Goal: Task Accomplishment & Management: Use online tool/utility

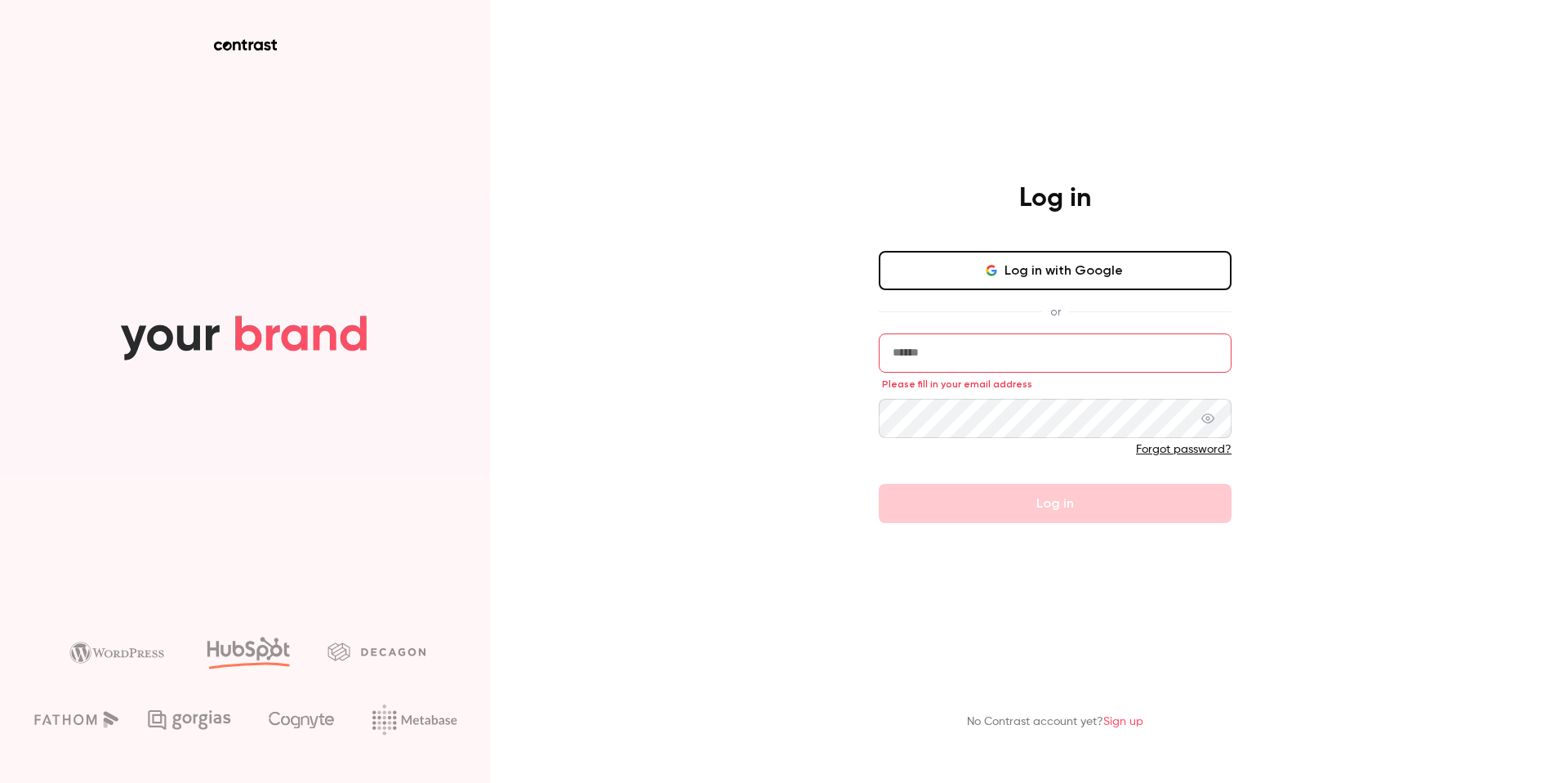
click at [959, 362] on input "email" at bounding box center [1055, 352] width 353 height 39
click at [988, 262] on button "Log in with Google" at bounding box center [1055, 270] width 353 height 39
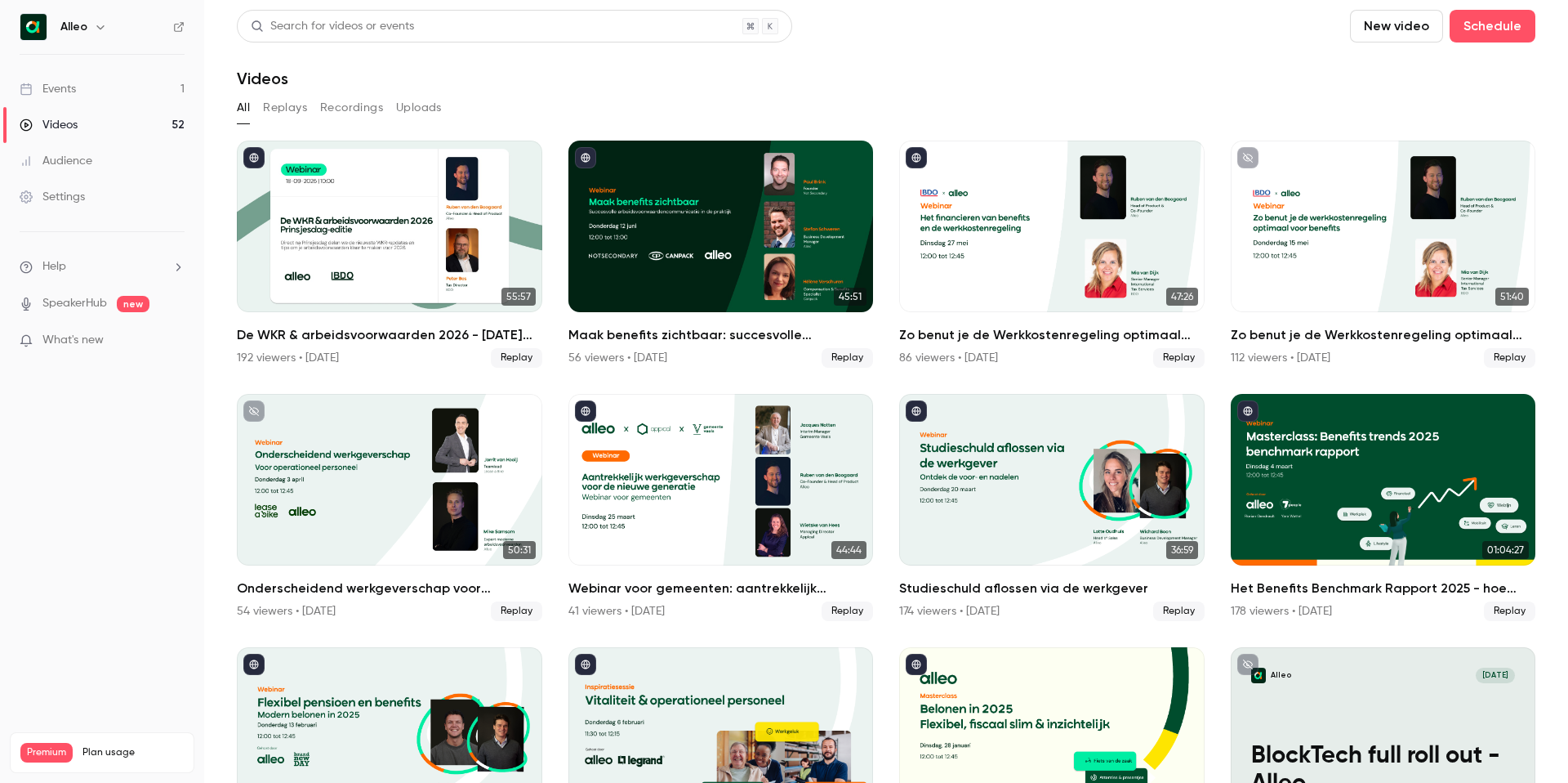
click at [68, 91] on div "Events" at bounding box center [47, 88] width 56 height 16
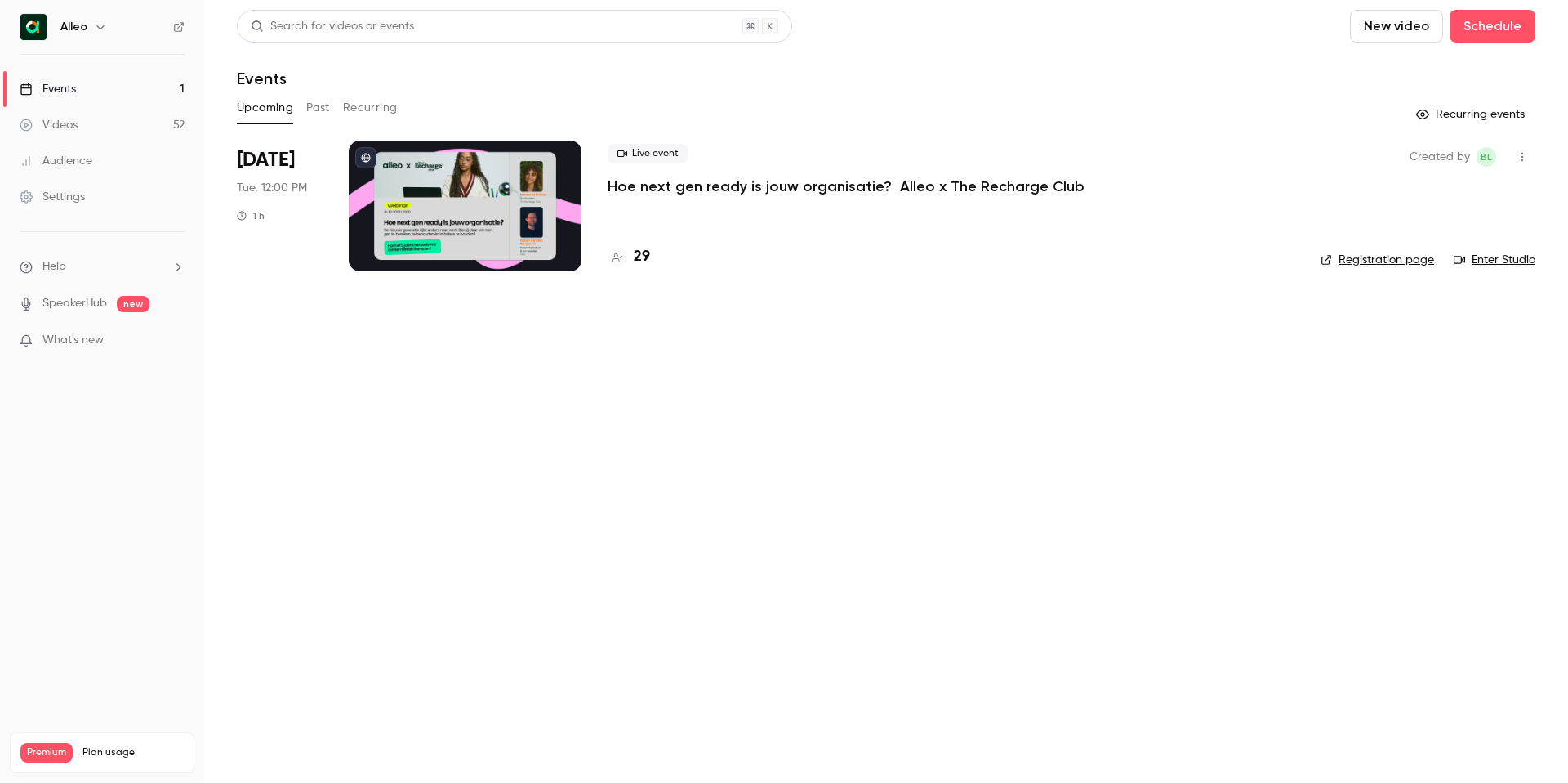
click at [103, 22] on icon "button" at bounding box center [101, 27] width 13 height 13
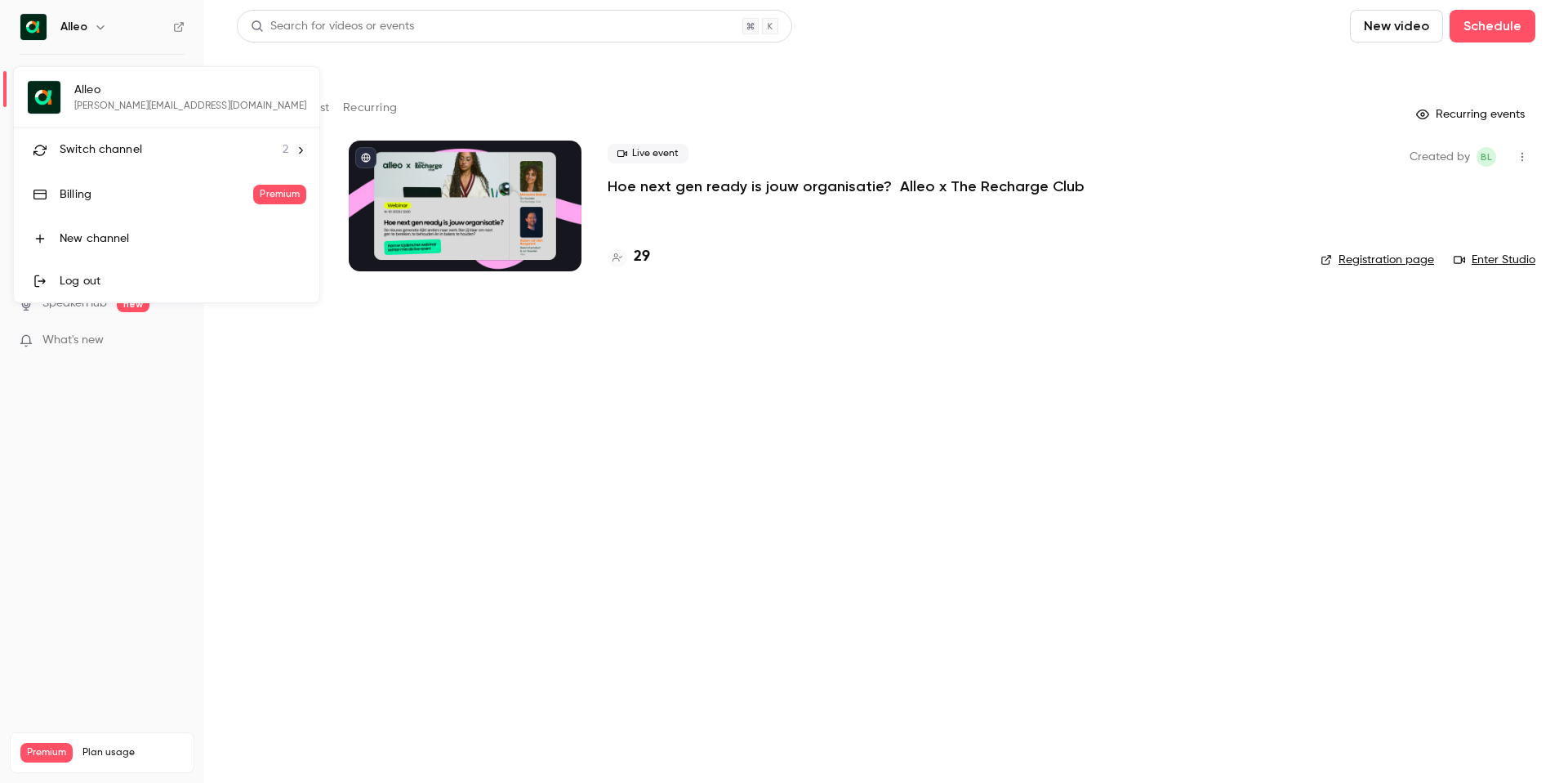
click at [90, 27] on div at bounding box center [784, 391] width 1568 height 783
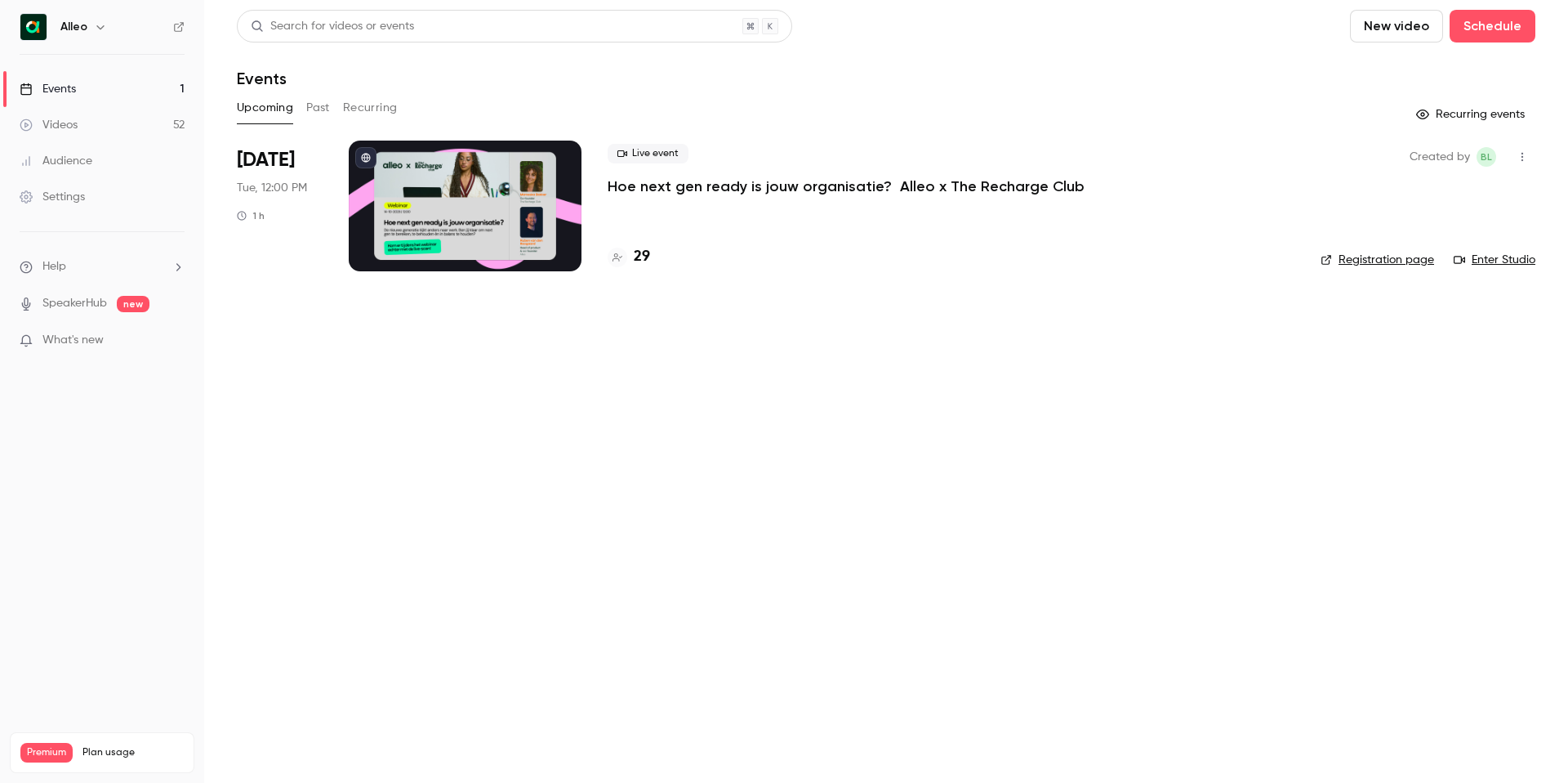
click at [91, 27] on button "button" at bounding box center [100, 26] width 19 height 19
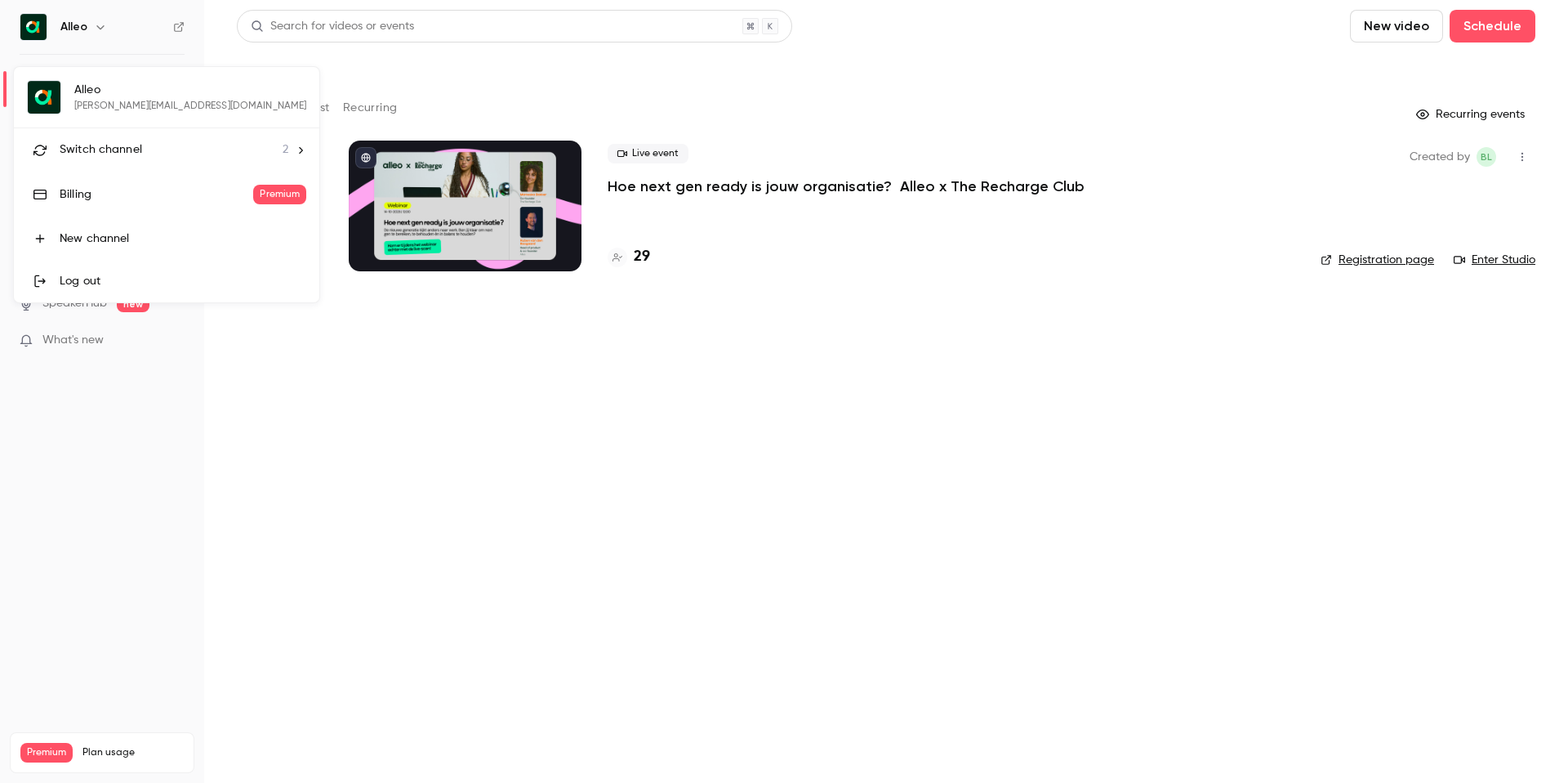
click at [112, 153] on span "Switch channel" at bounding box center [101, 149] width 82 height 17
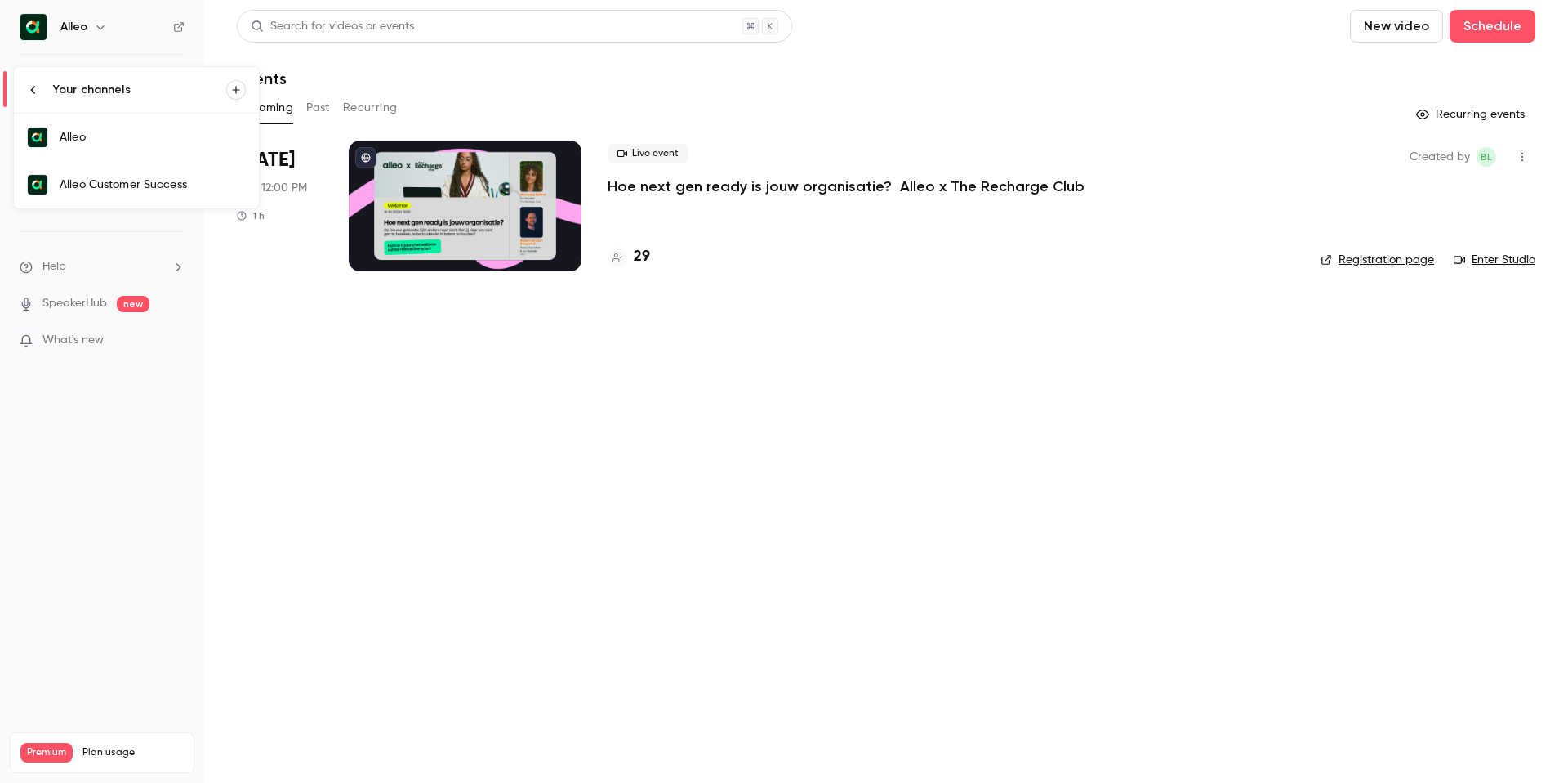
click at [119, 185] on div "Alleo Customer Success" at bounding box center [153, 184] width 186 height 16
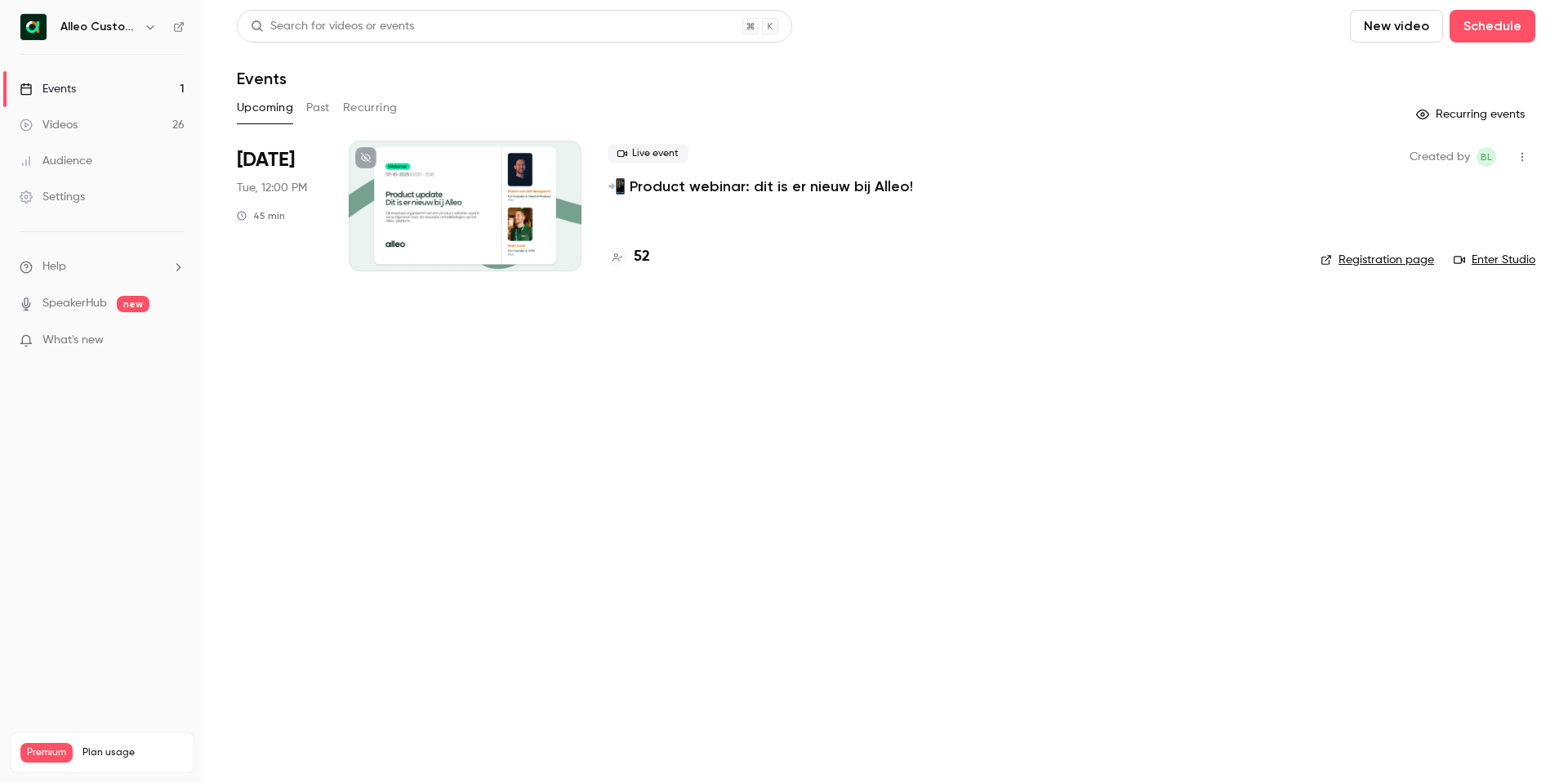
click at [634, 189] on p "📲 Product webinar: dit is er nieuw bij Alleo!" at bounding box center [760, 185] width 305 height 19
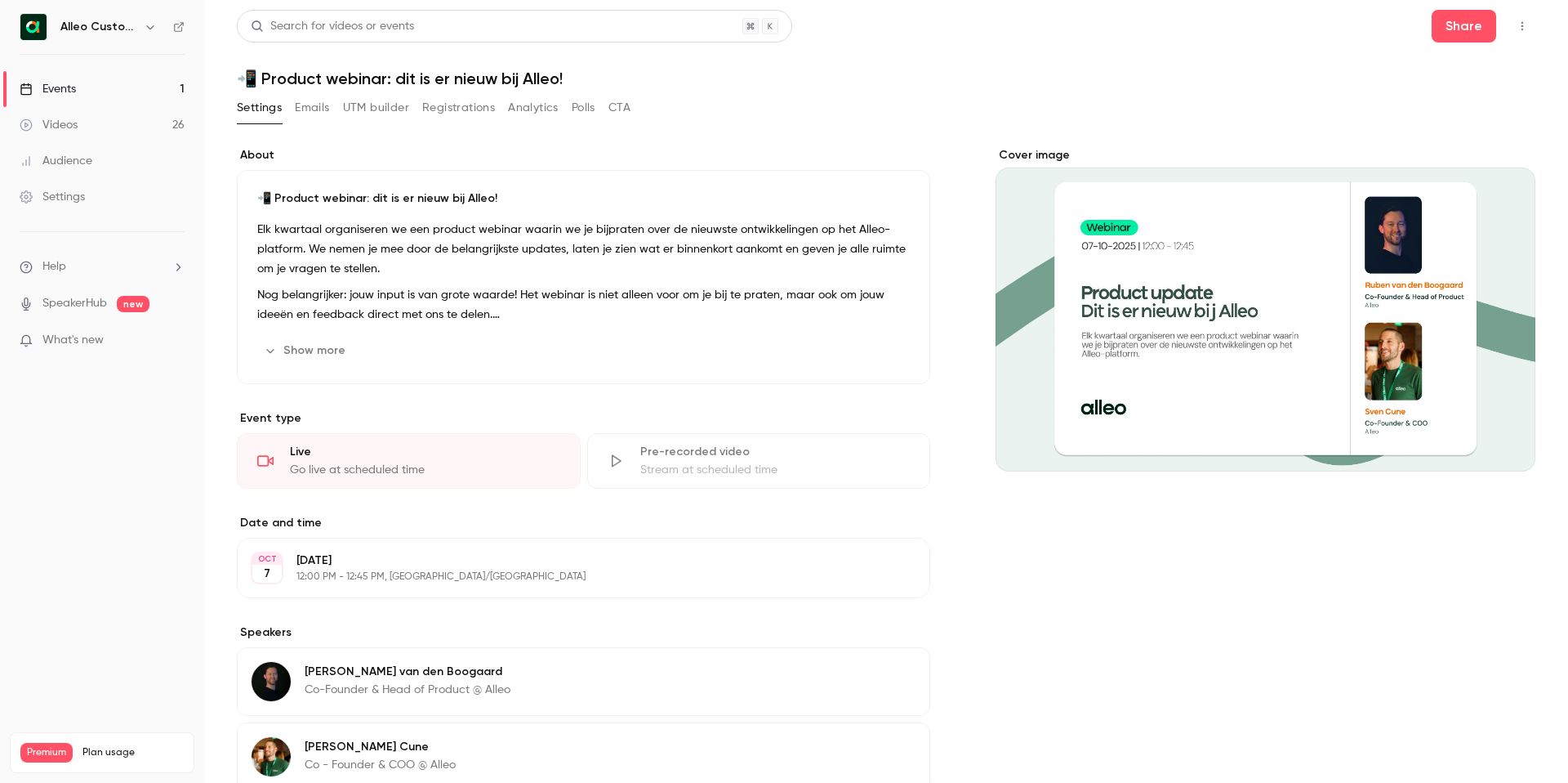
click at [321, 113] on button "Emails" at bounding box center [311, 107] width 34 height 26
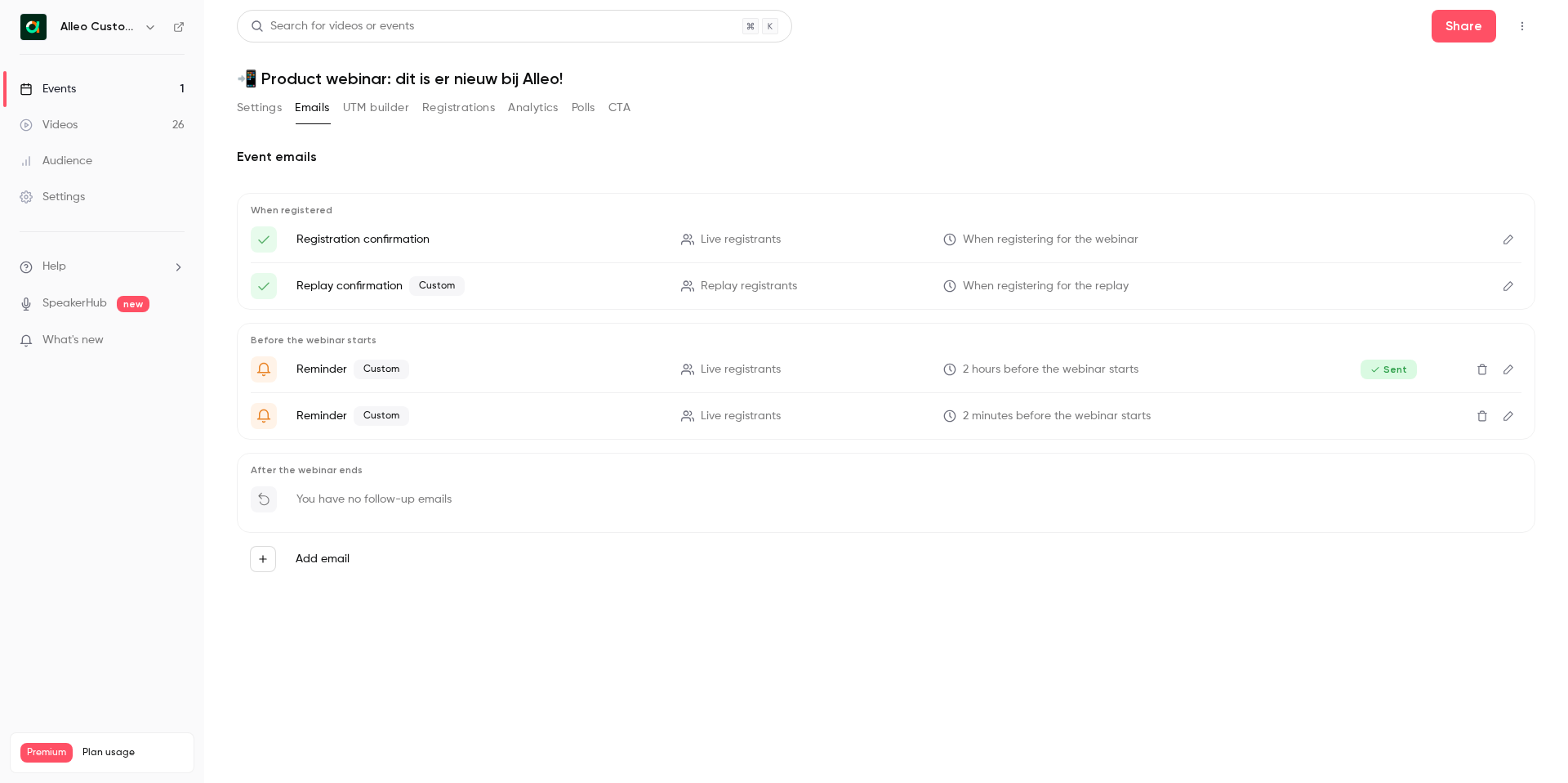
click at [378, 108] on button "UTM builder" at bounding box center [376, 107] width 66 height 26
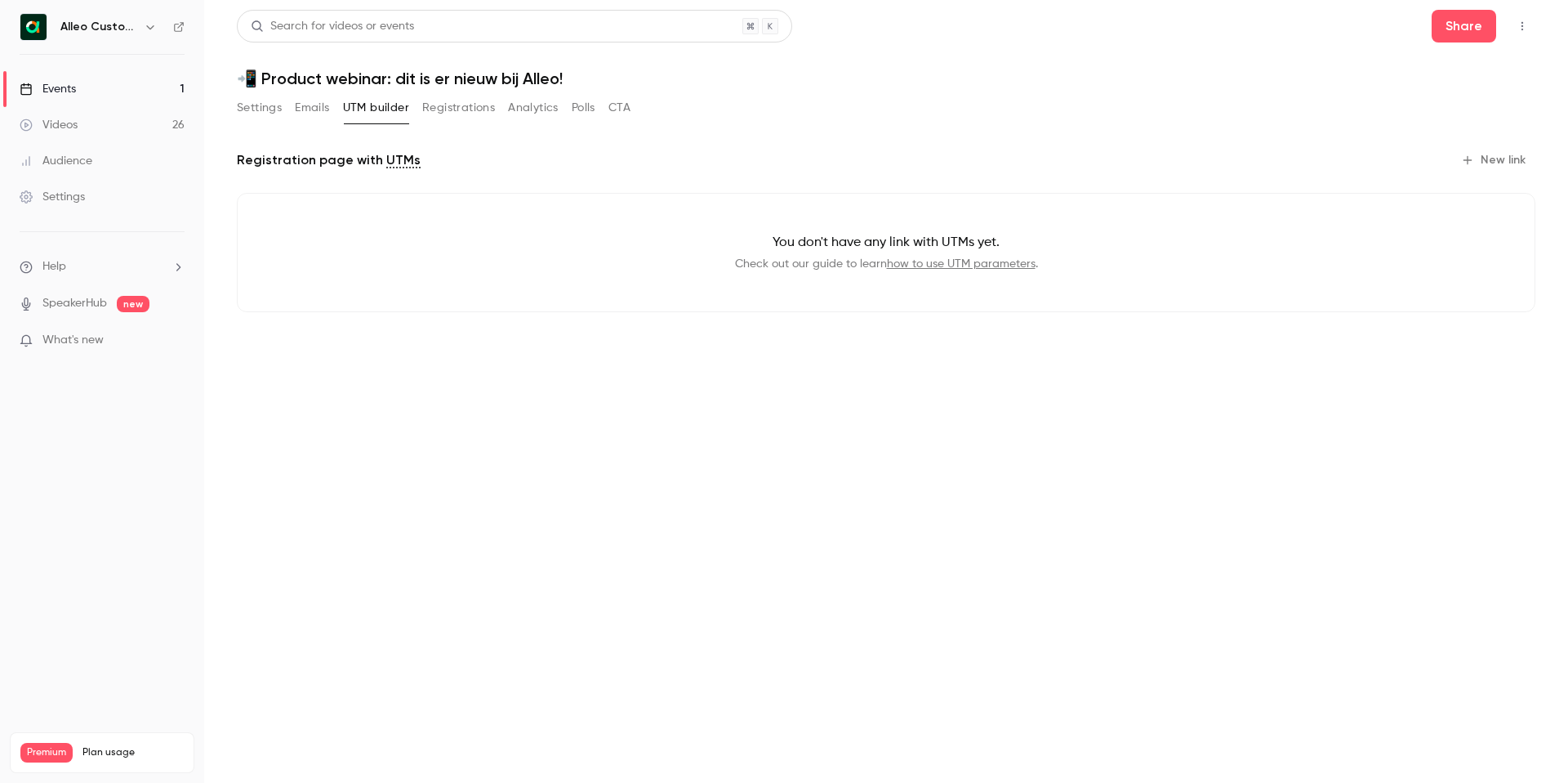
click at [472, 112] on button "Registrations" at bounding box center [458, 107] width 73 height 26
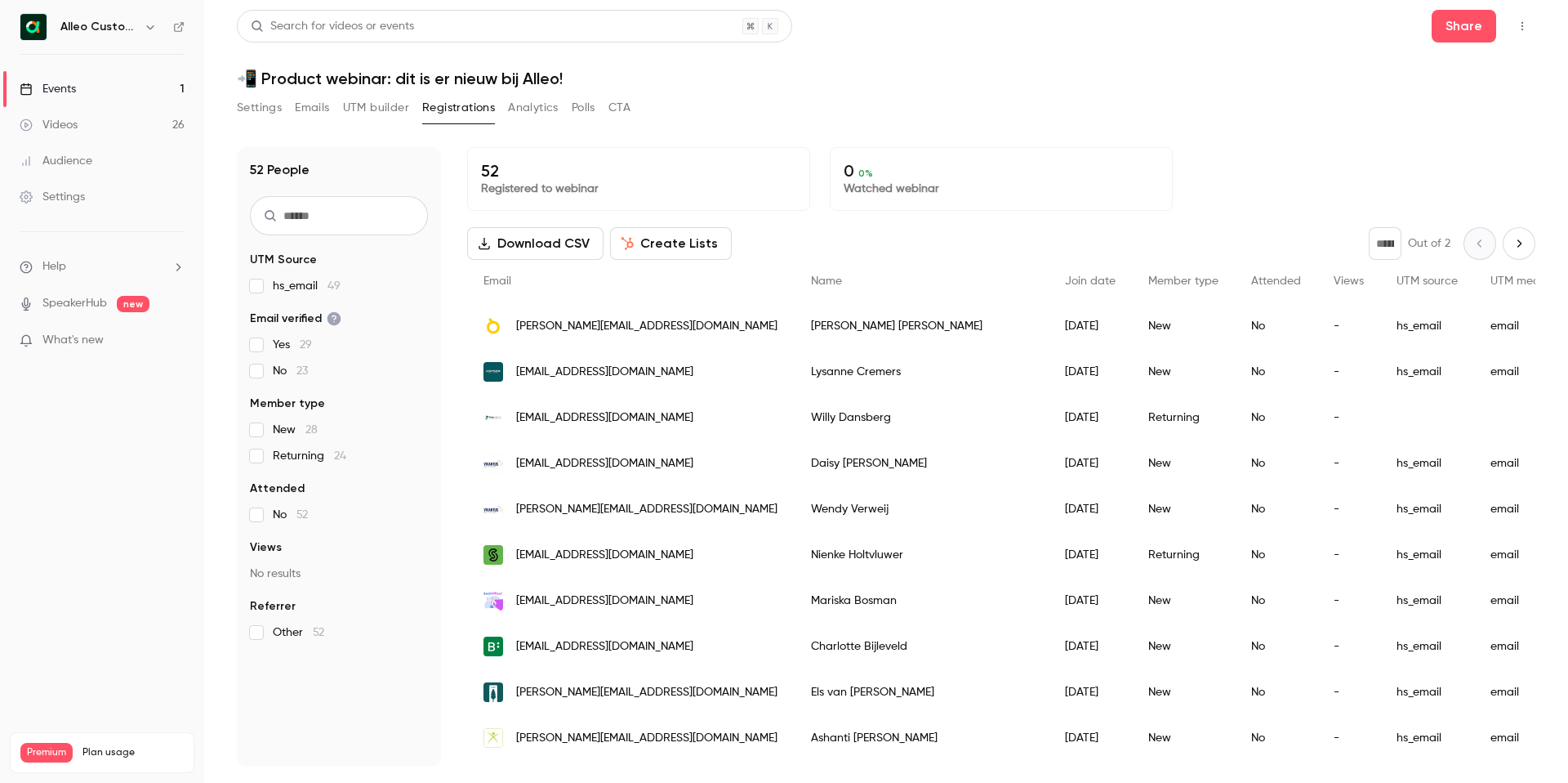
click at [541, 107] on button "Analytics" at bounding box center [534, 107] width 50 height 26
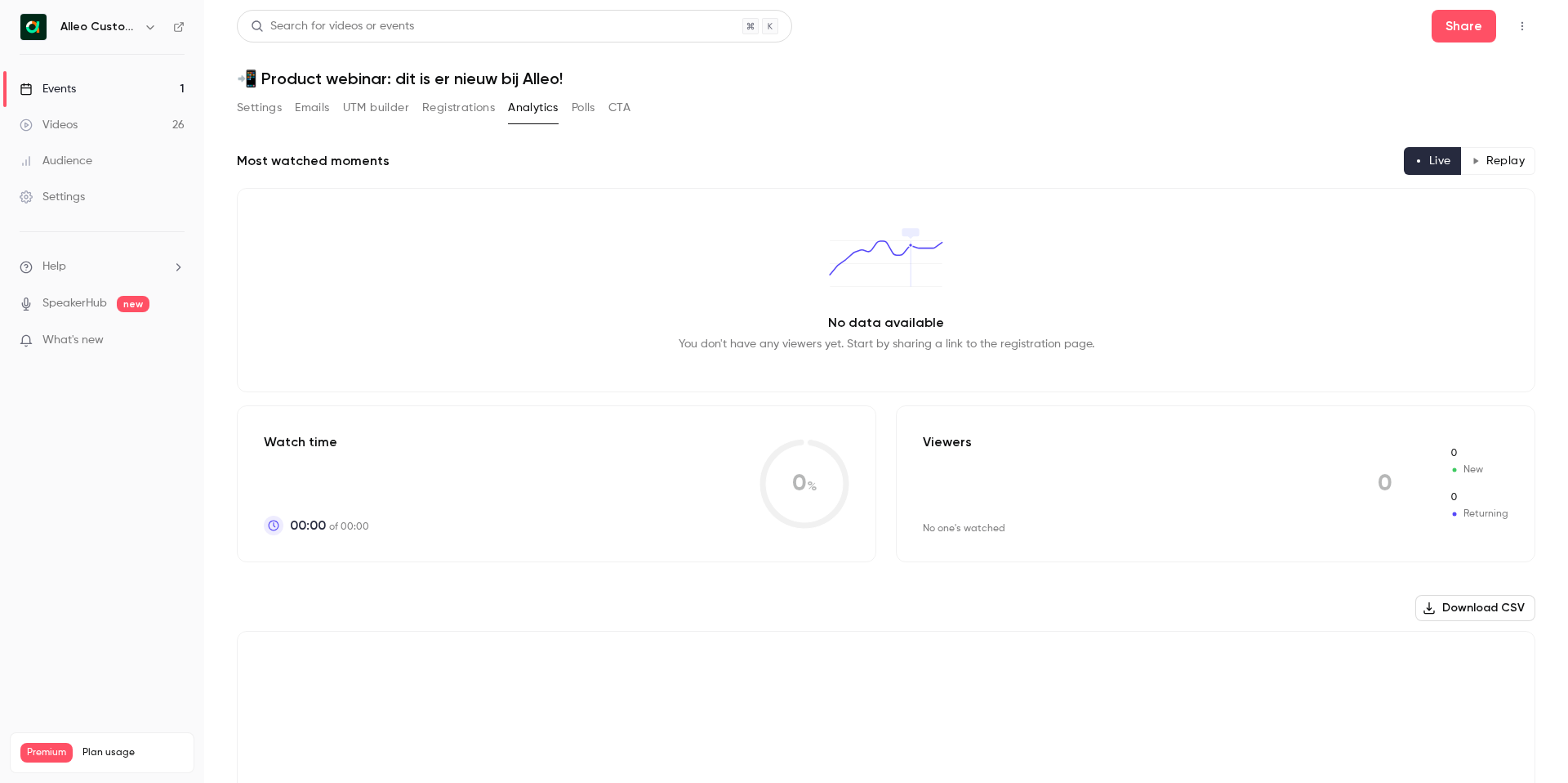
click at [586, 108] on button "Polls" at bounding box center [584, 107] width 23 height 26
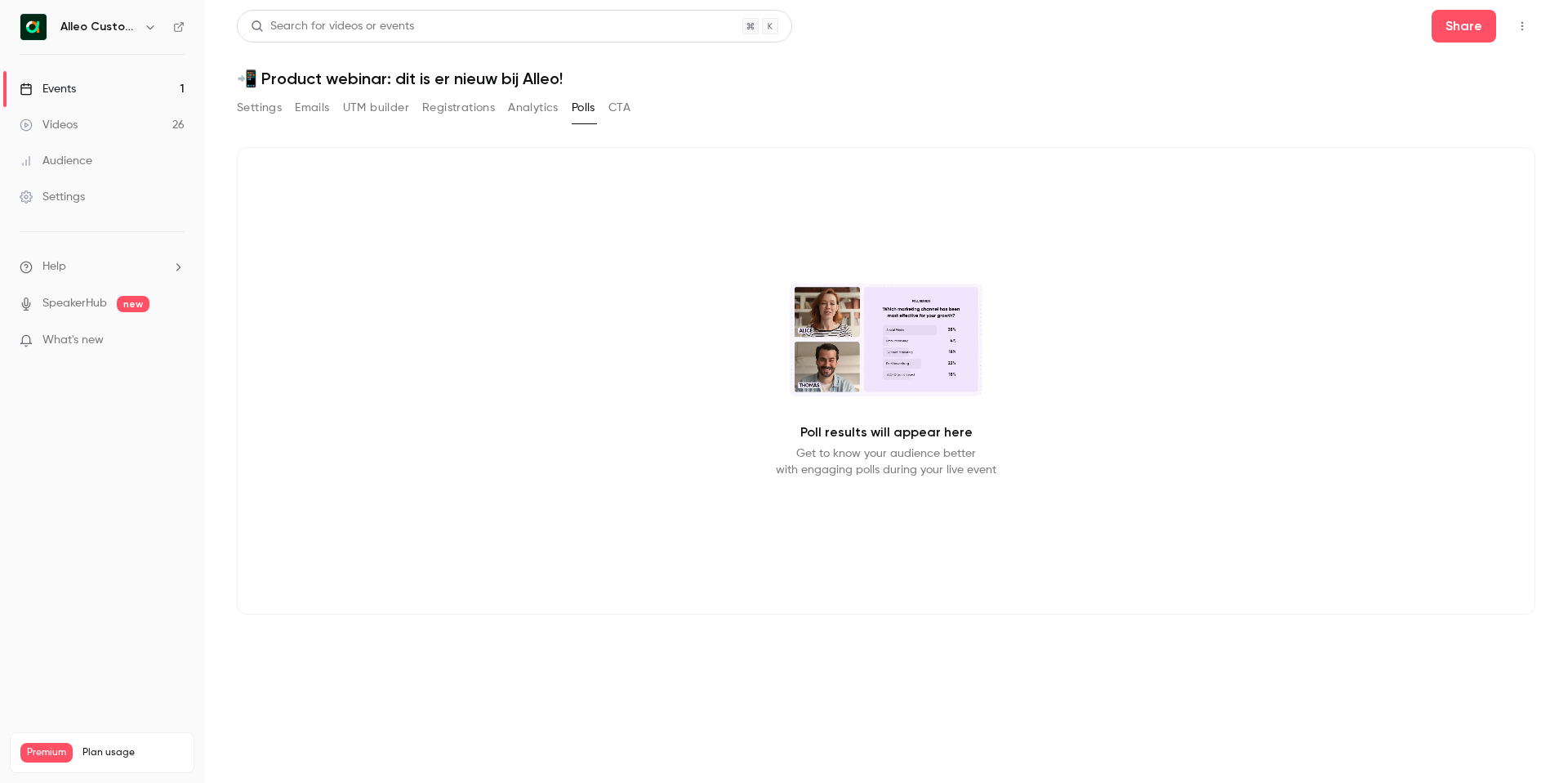
click at [625, 107] on button "CTA" at bounding box center [619, 107] width 22 height 26
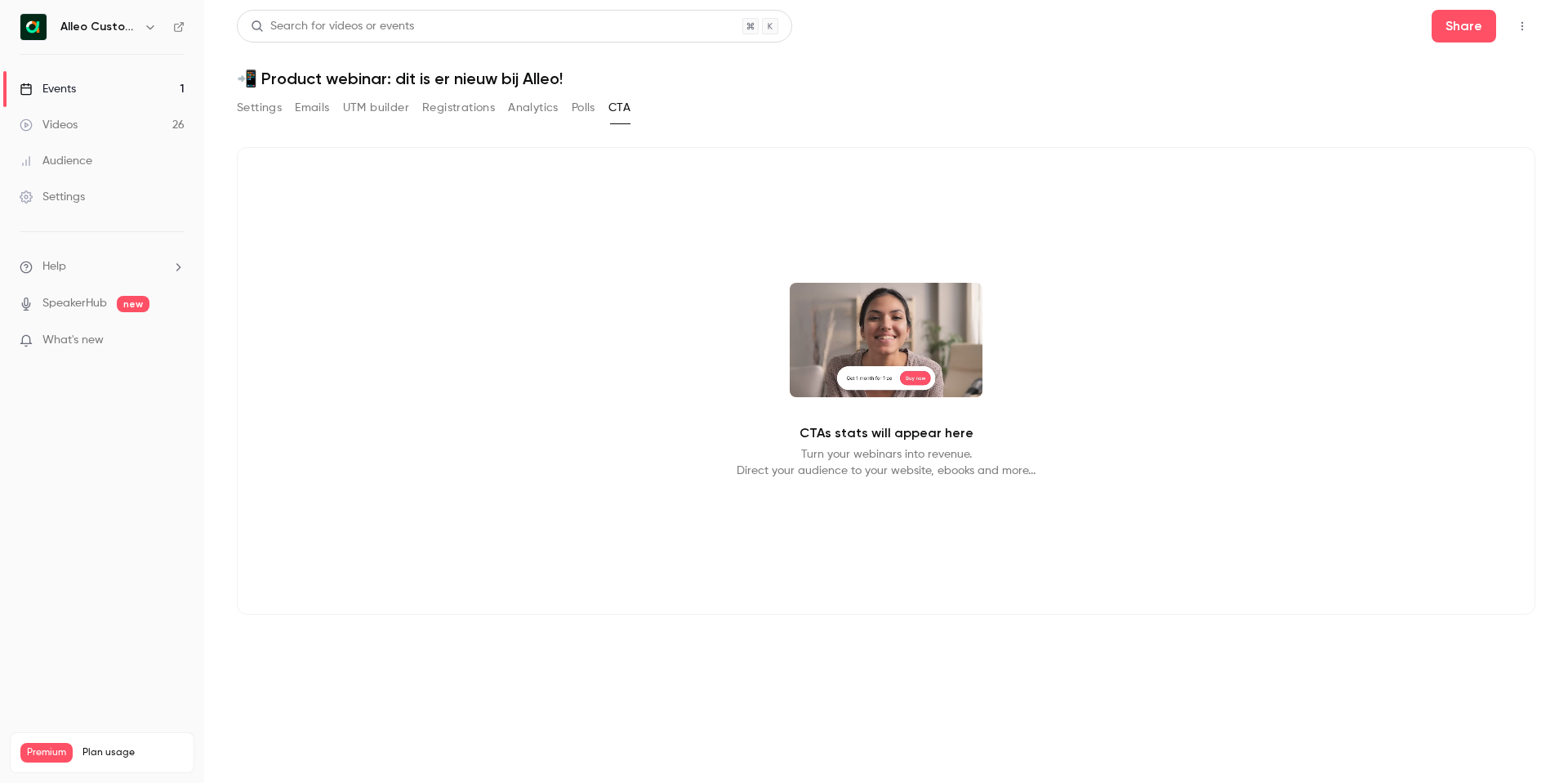
click at [265, 108] on button "Settings" at bounding box center [259, 107] width 45 height 26
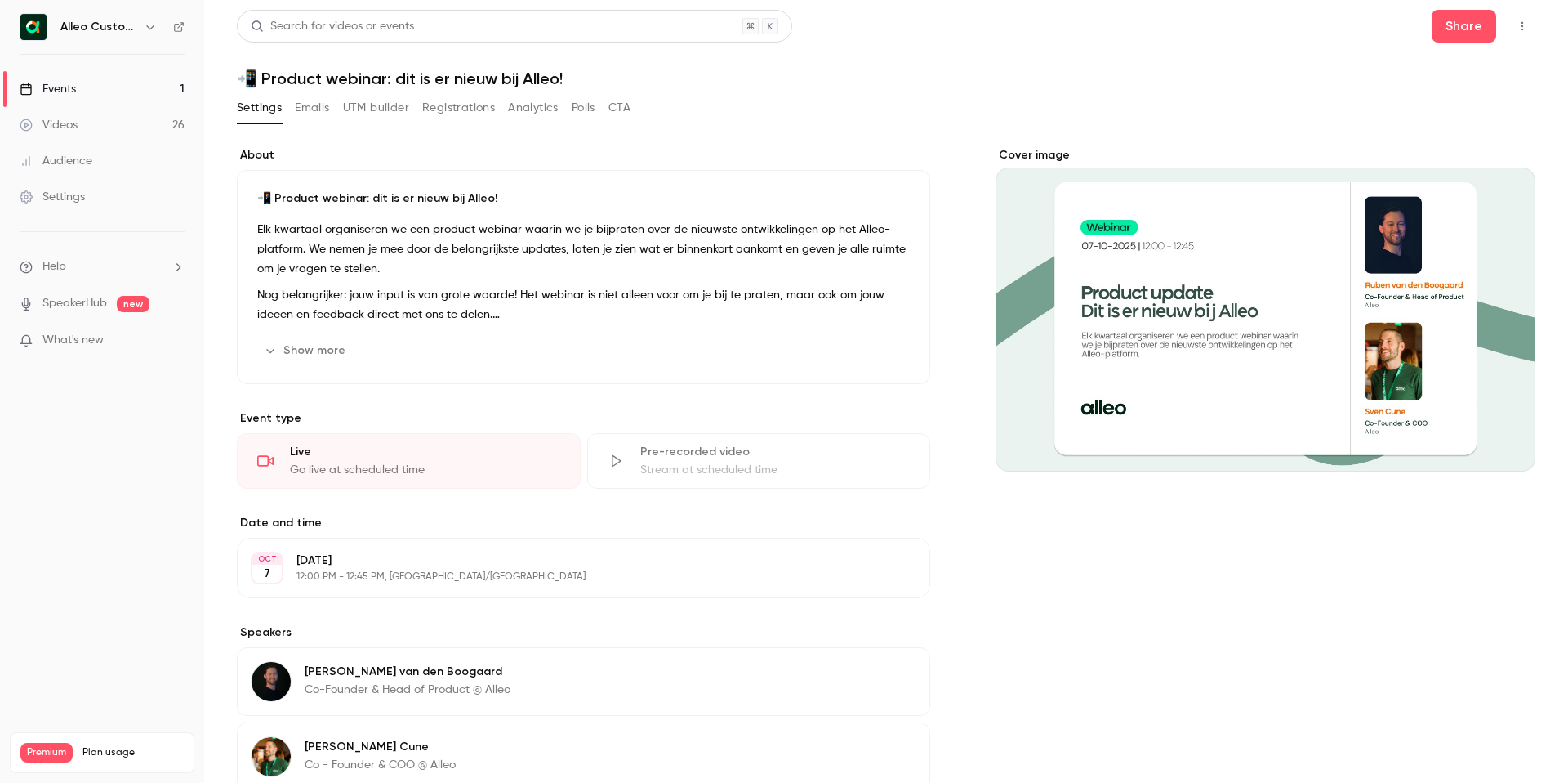
click at [81, 194] on div "Settings" at bounding box center [52, 196] width 65 height 16
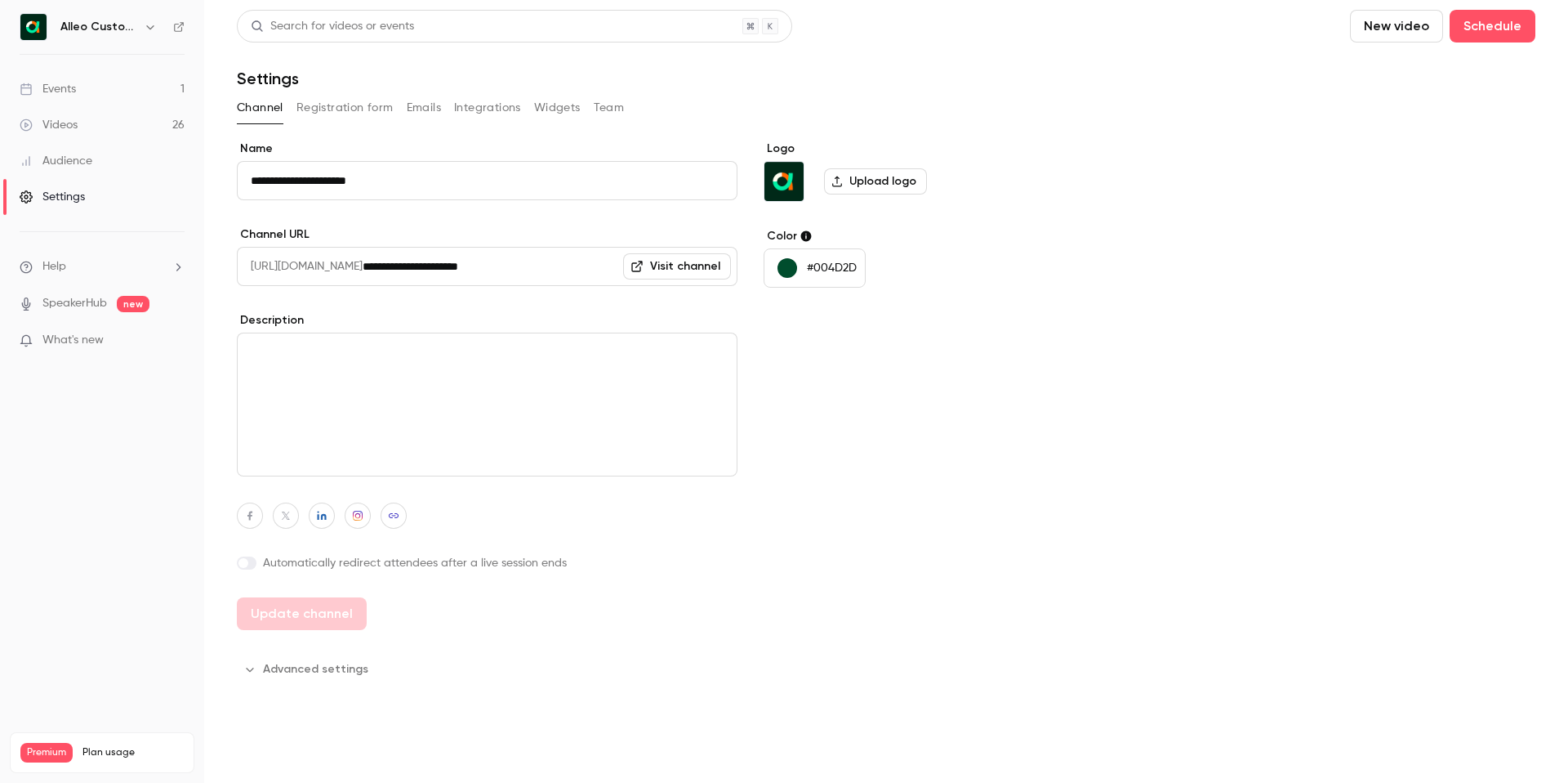
click at [74, 89] on div "Events" at bounding box center [47, 88] width 56 height 16
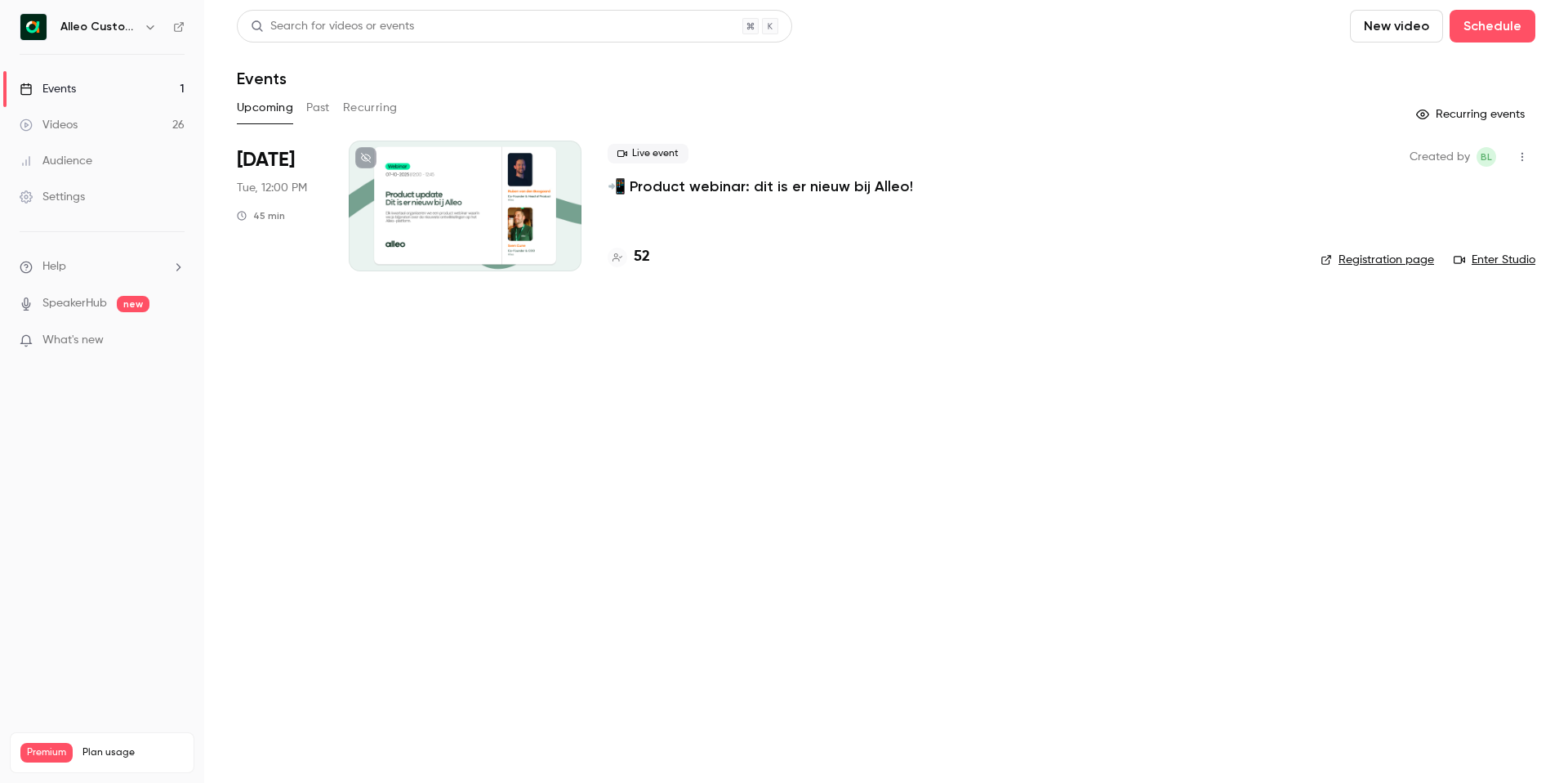
click at [496, 204] on div at bounding box center [465, 206] width 232 height 131
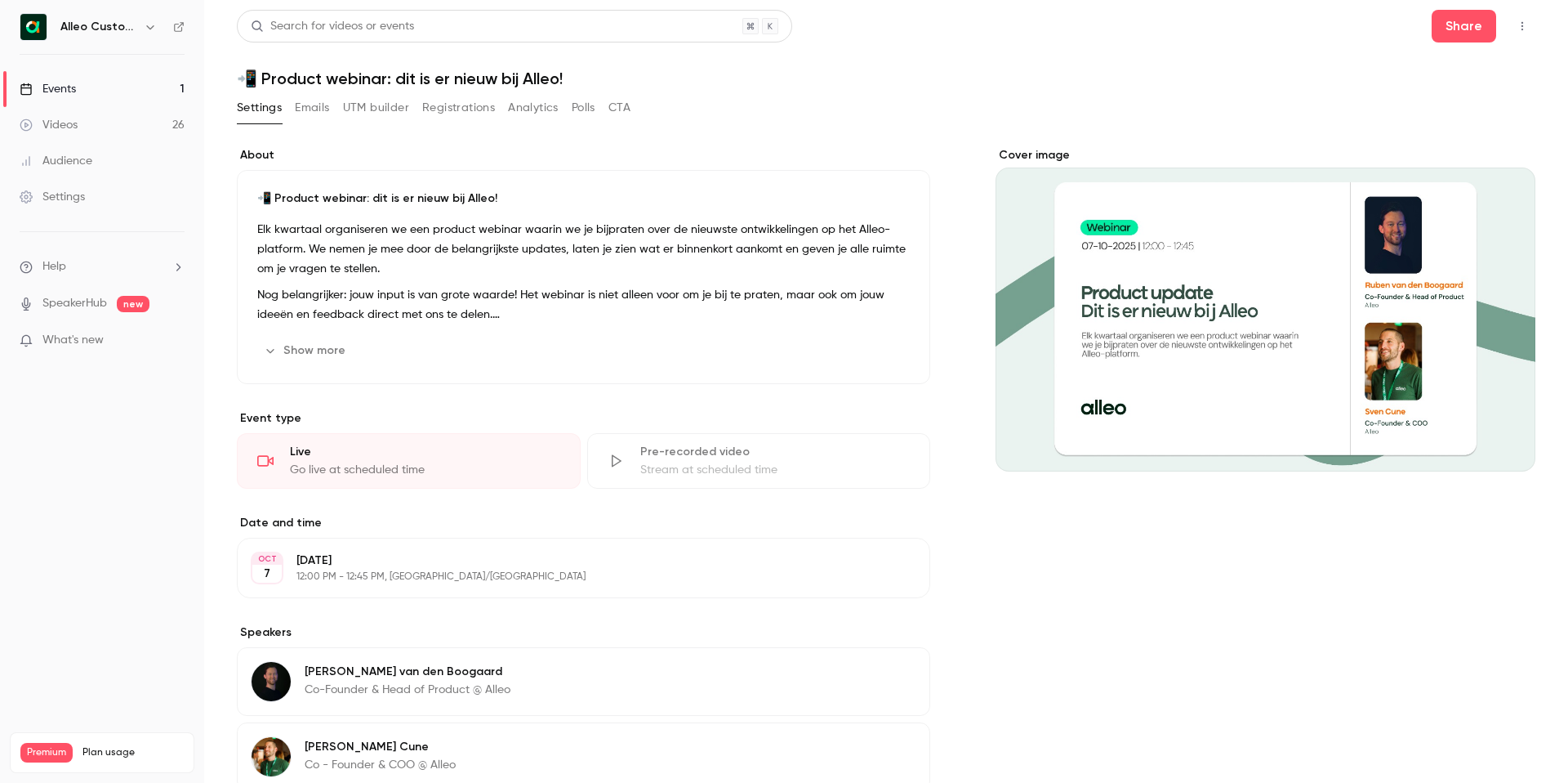
click at [1519, 31] on icon "button" at bounding box center [1523, 26] width 13 height 12
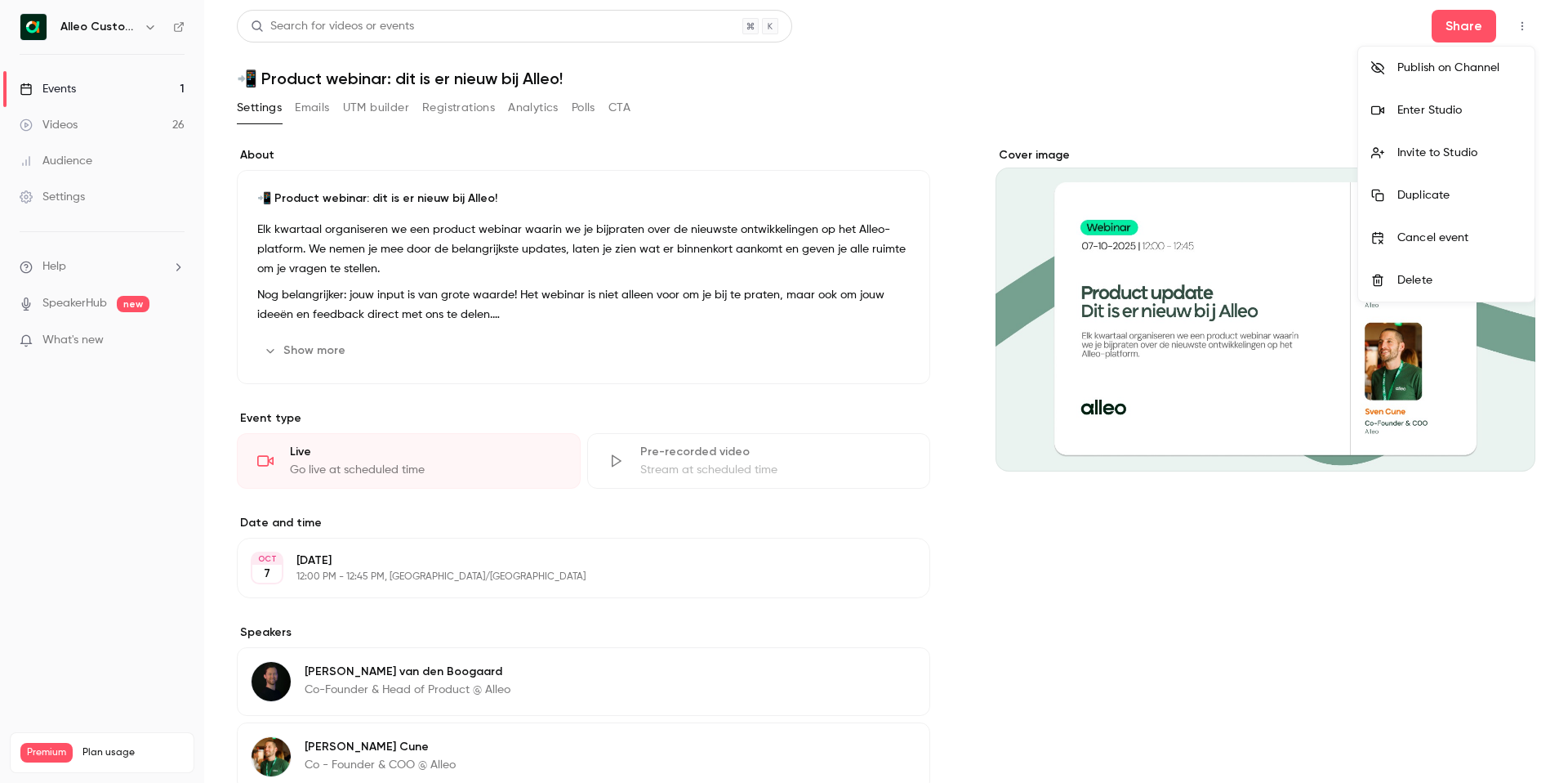
click at [1410, 154] on div "Invite to Studio" at bounding box center [1460, 152] width 124 height 16
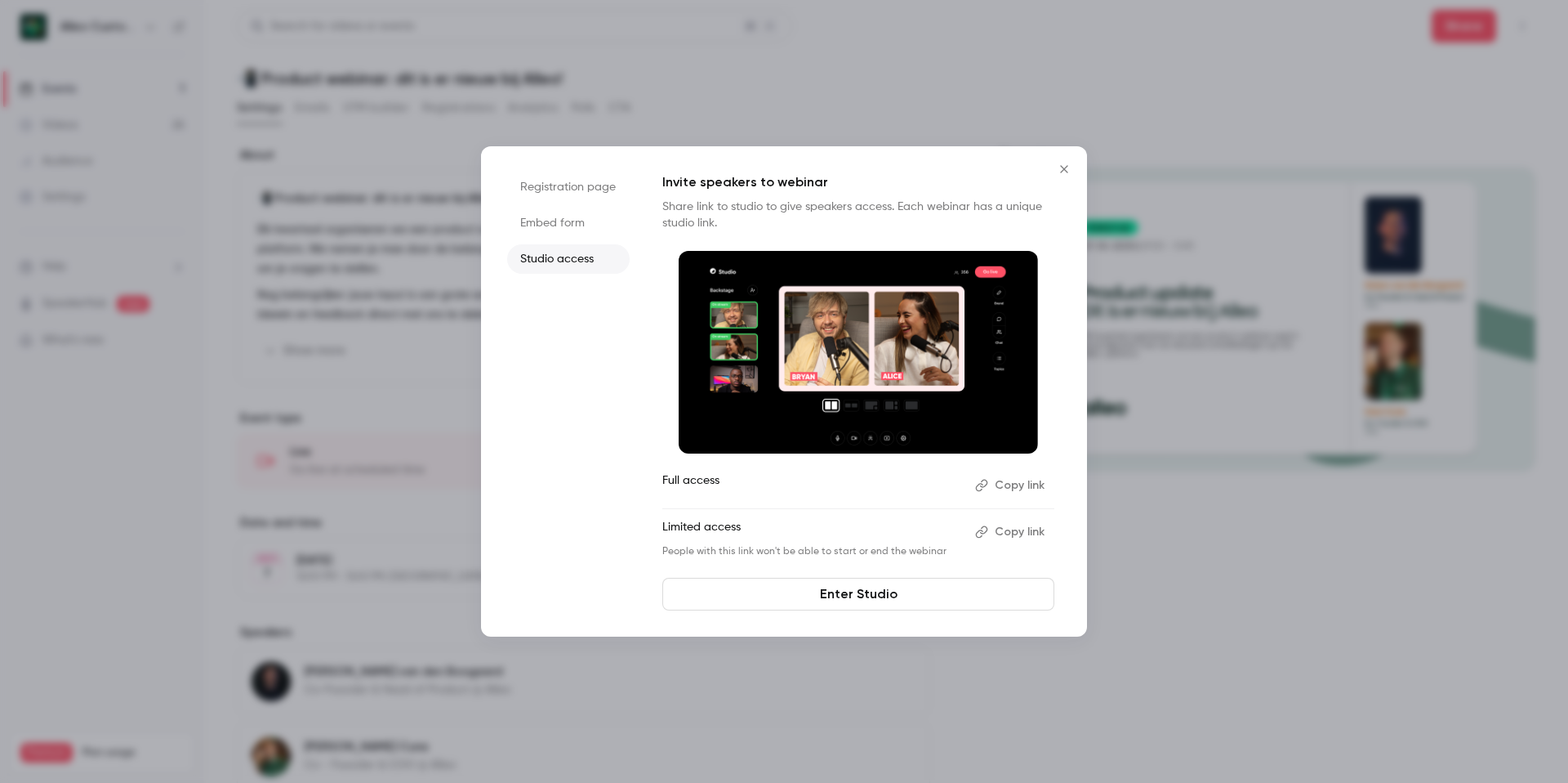
click at [1005, 488] on button "Copy link" at bounding box center [1012, 485] width 86 height 26
click at [857, 594] on link "Enter Studio" at bounding box center [858, 593] width 392 height 33
